Goal: Browse casually

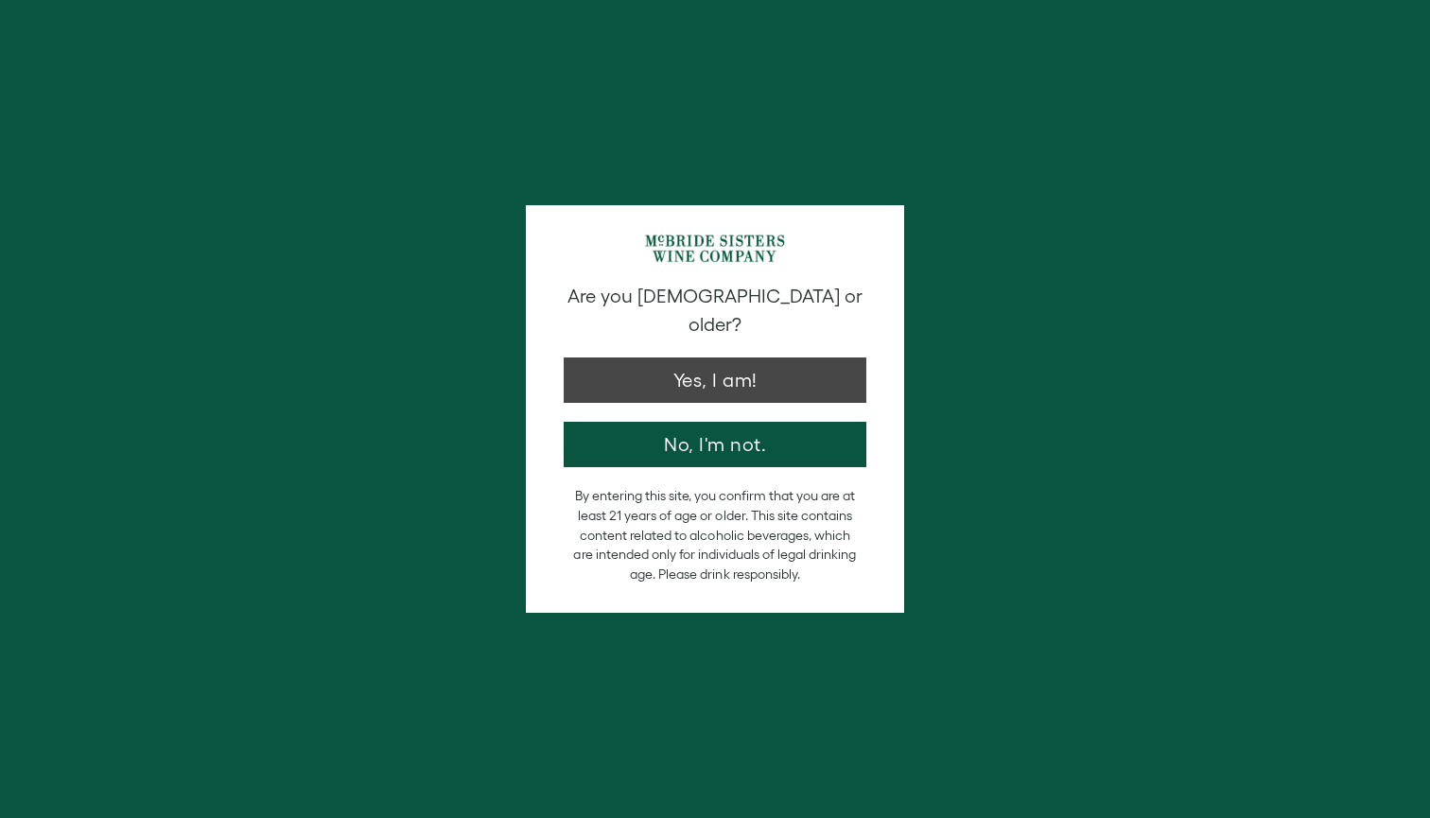
click at [640, 361] on button "Yes, I am!" at bounding box center [715, 379] width 303 height 45
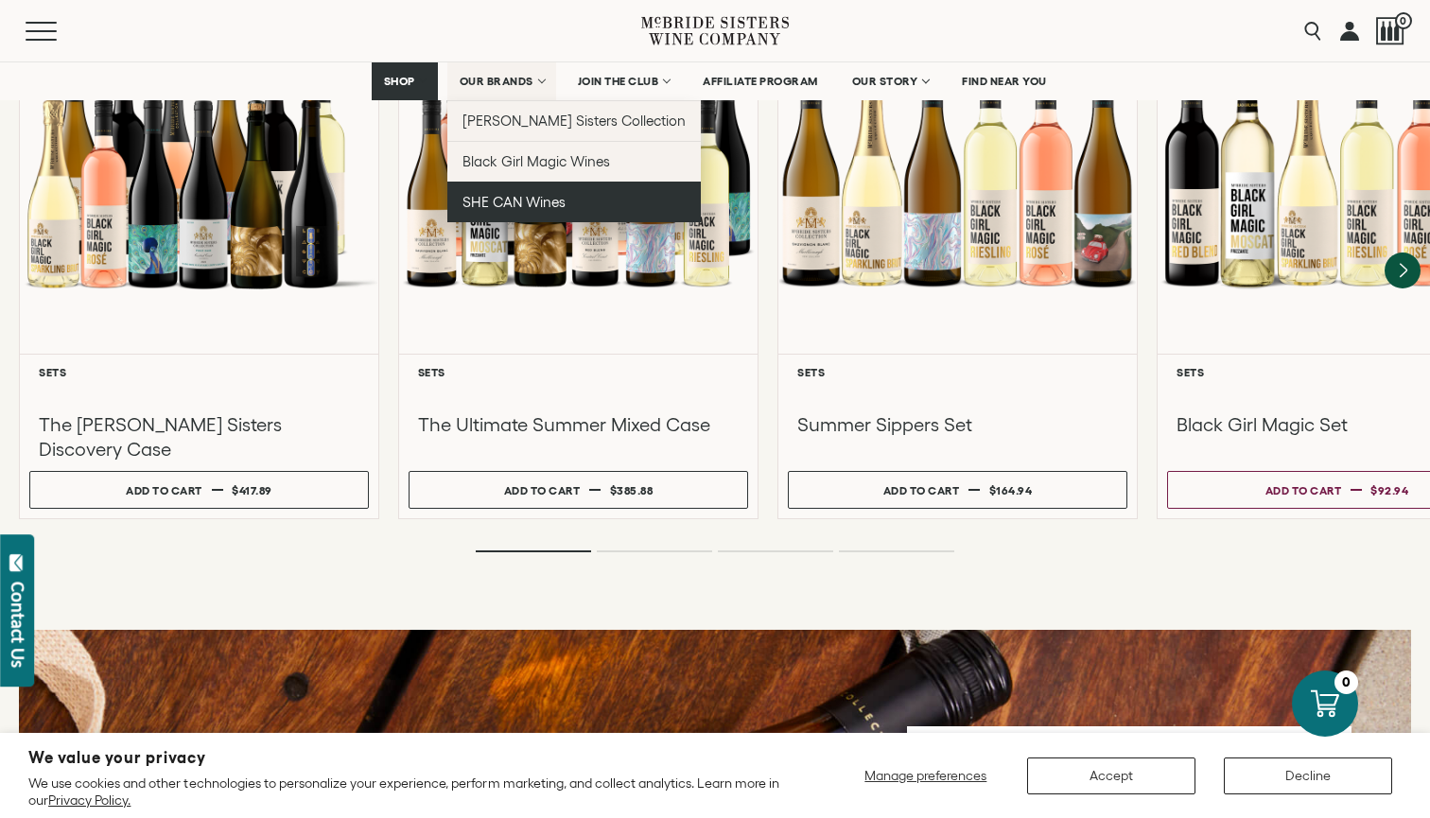
scroll to position [1810, 0]
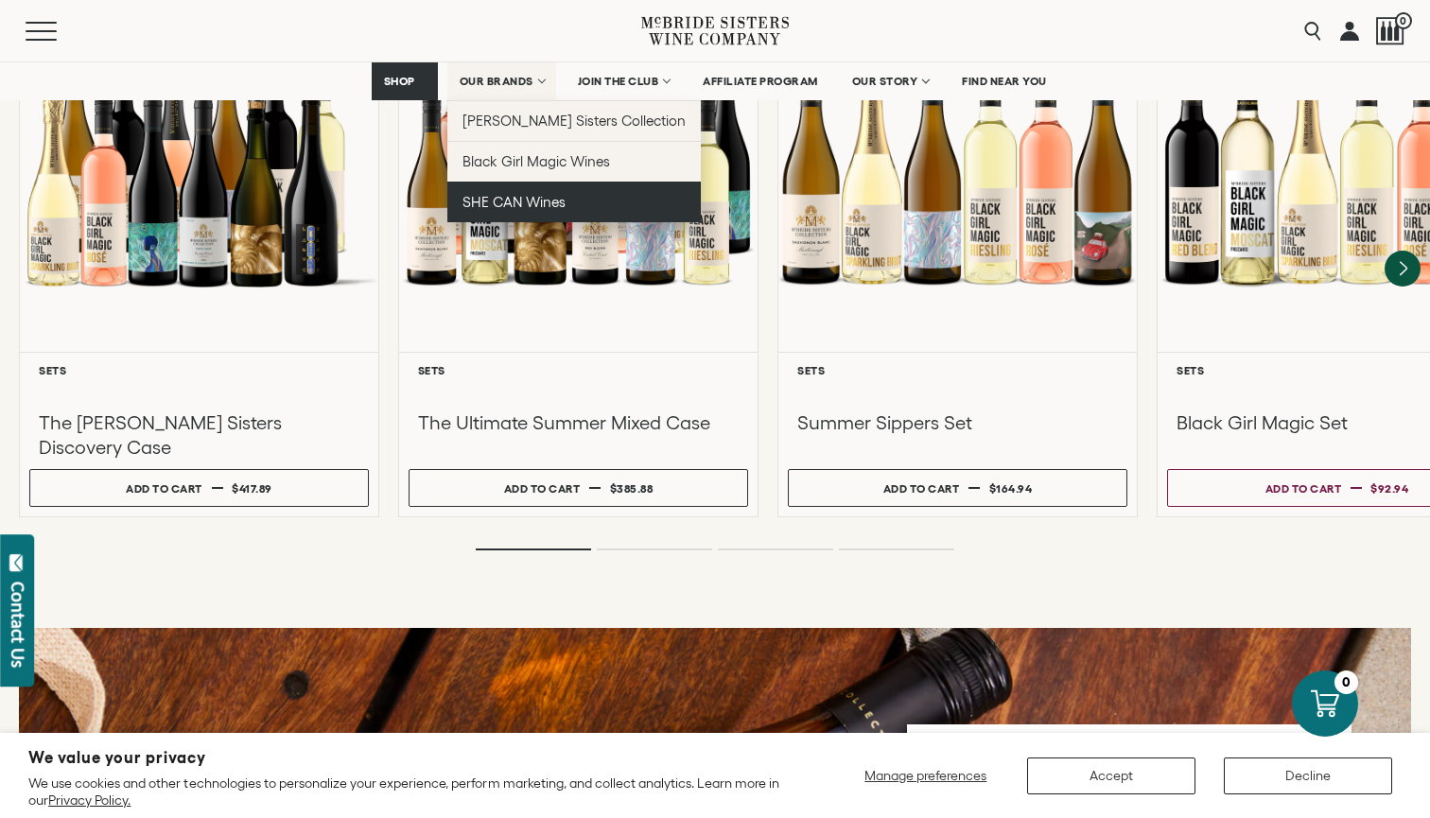
click at [564, 201] on link "SHE CAN Wines" at bounding box center [574, 202] width 254 height 41
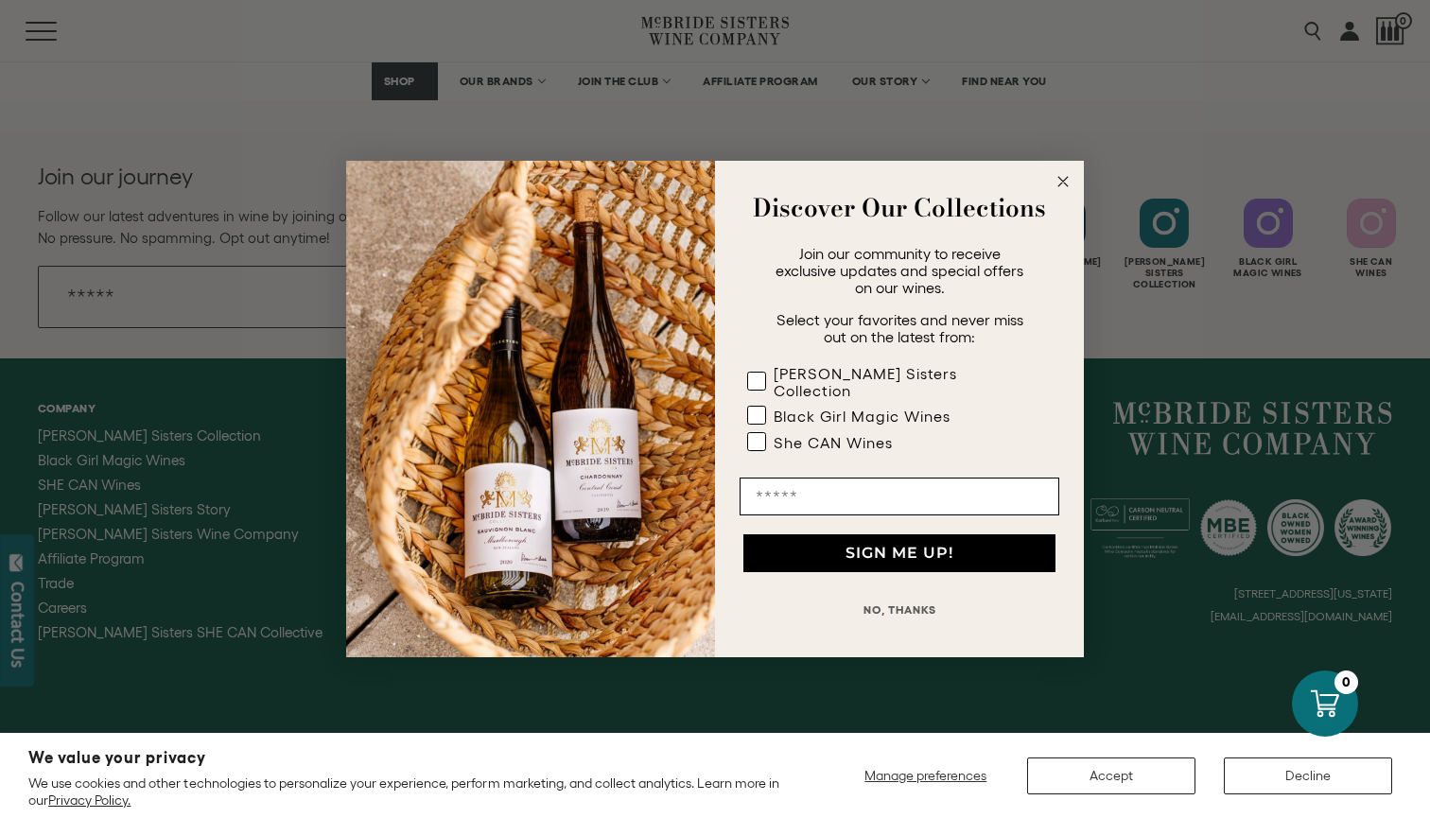
scroll to position [4012, 0]
click at [1059, 182] on circle "Close dialog" at bounding box center [1063, 182] width 22 height 22
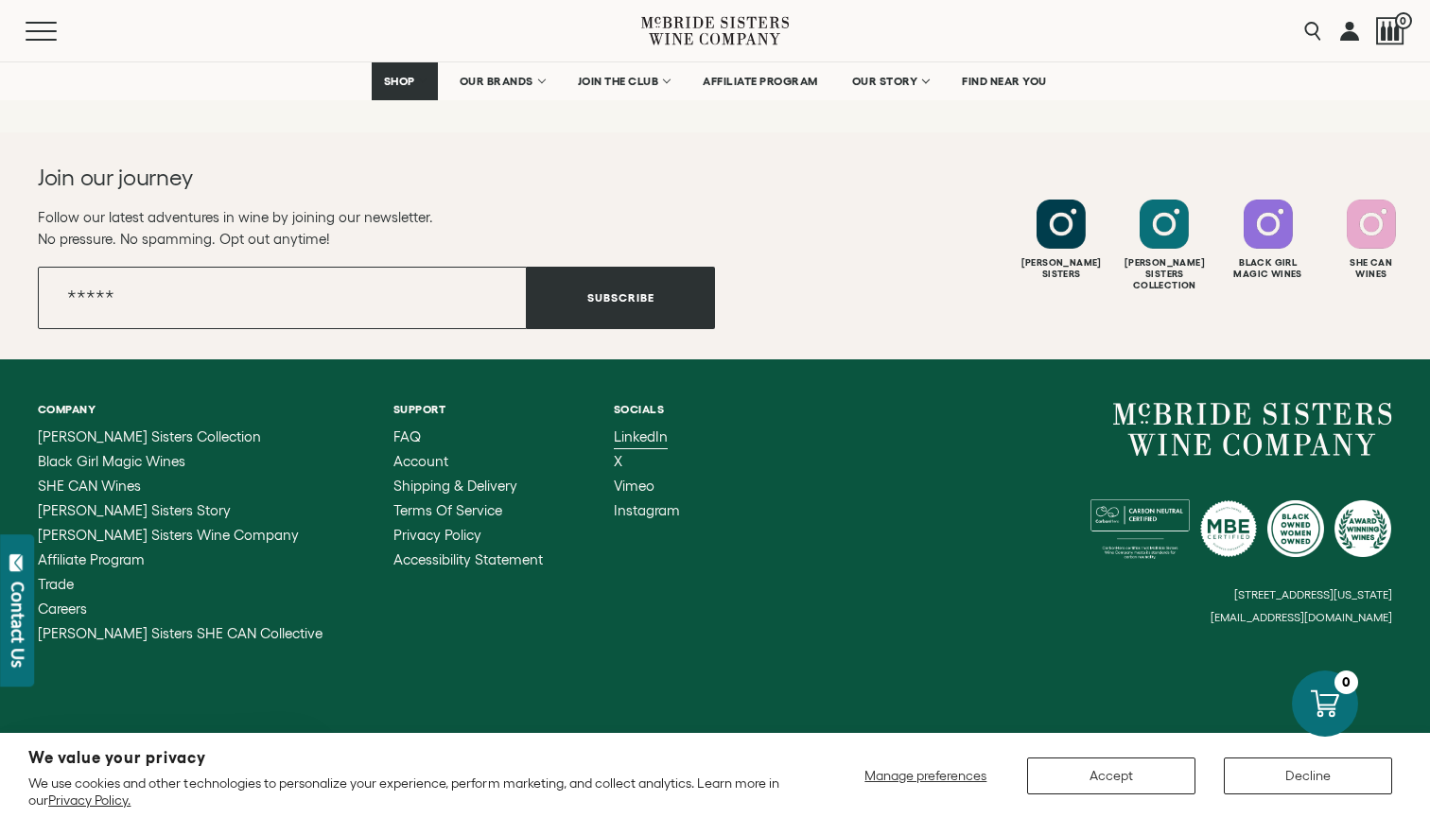
click at [614, 429] on span "LinkedIn" at bounding box center [641, 436] width 54 height 16
